Goal: Information Seeking & Learning: Learn about a topic

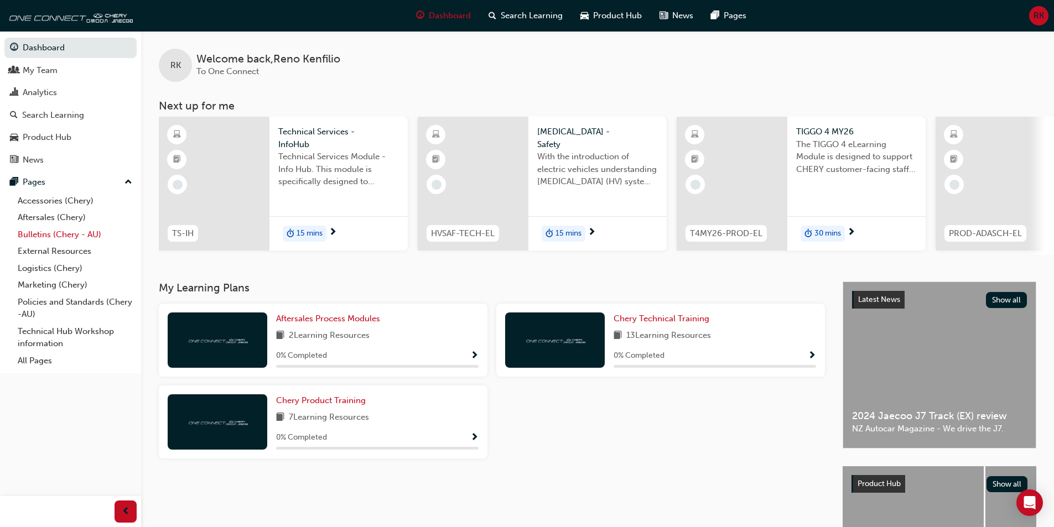
click at [77, 237] on link "Bulletins (Chery - AU)" at bounding box center [74, 234] width 123 height 17
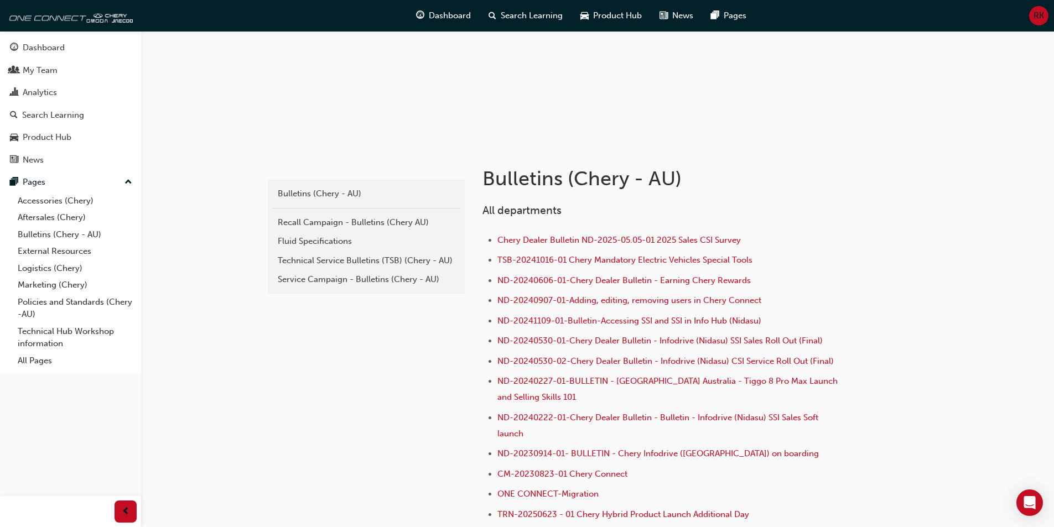
scroll to position [124, 0]
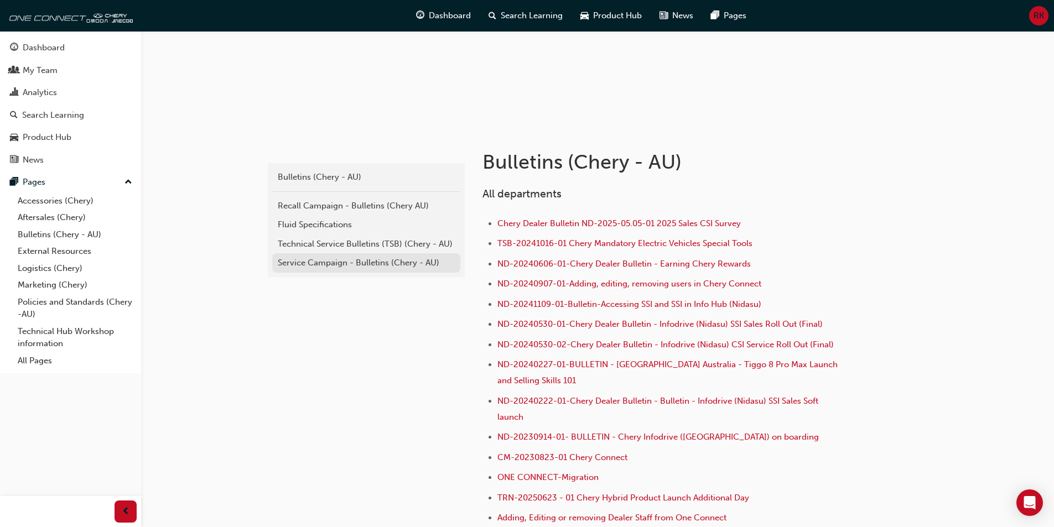
click at [414, 254] on link "Service Campaign - Bulletins (Chery - AU)" at bounding box center [366, 262] width 188 height 19
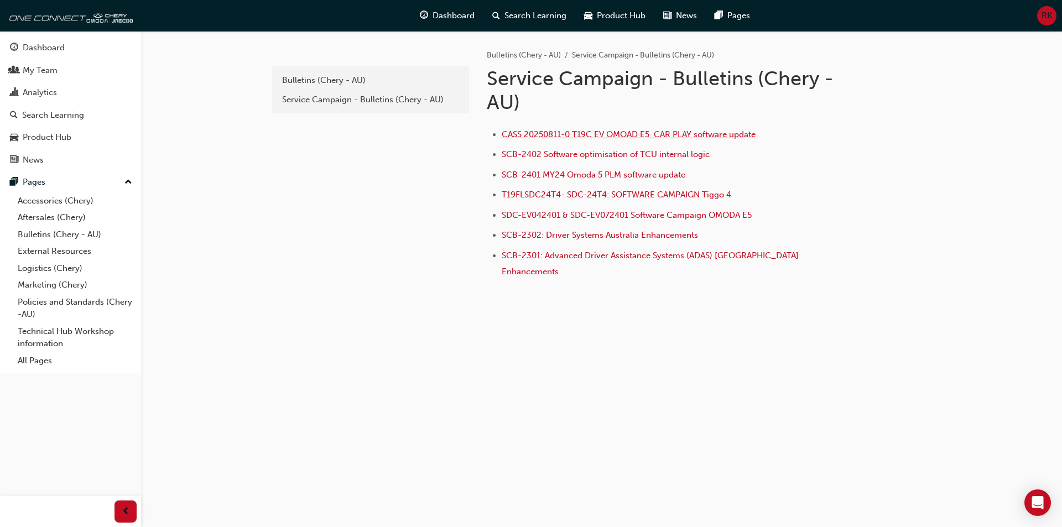
click at [614, 136] on span "CASS 20250811-0 T19C EV OMOAD E5 CAR PLAY software update" at bounding box center [629, 134] width 254 height 10
